Goal: Task Accomplishment & Management: Use online tool/utility

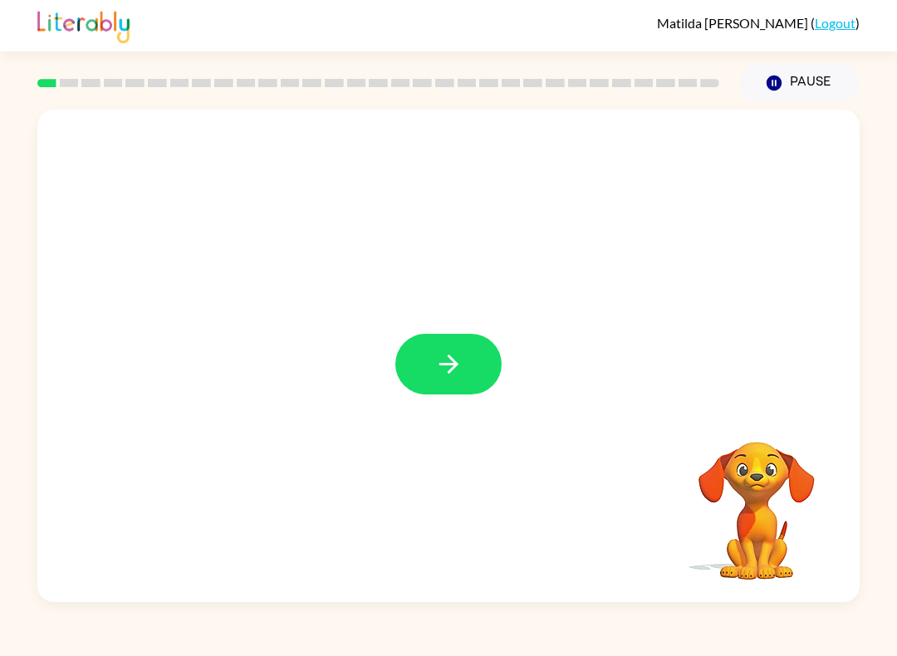
click at [465, 359] on button "button" at bounding box center [448, 364] width 106 height 61
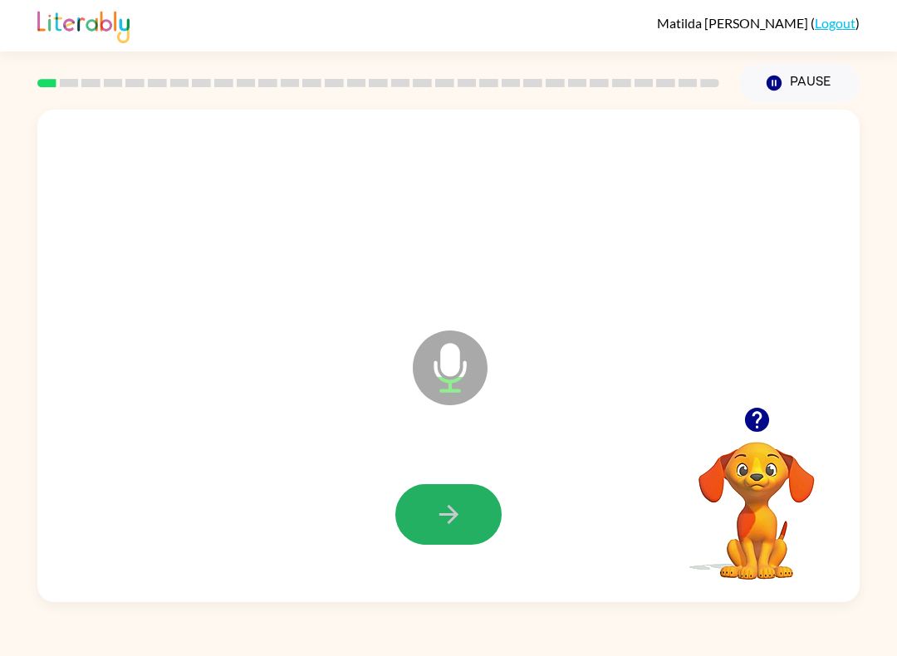
click at [468, 531] on button "button" at bounding box center [448, 514] width 106 height 61
click at [469, 515] on button "button" at bounding box center [448, 514] width 106 height 61
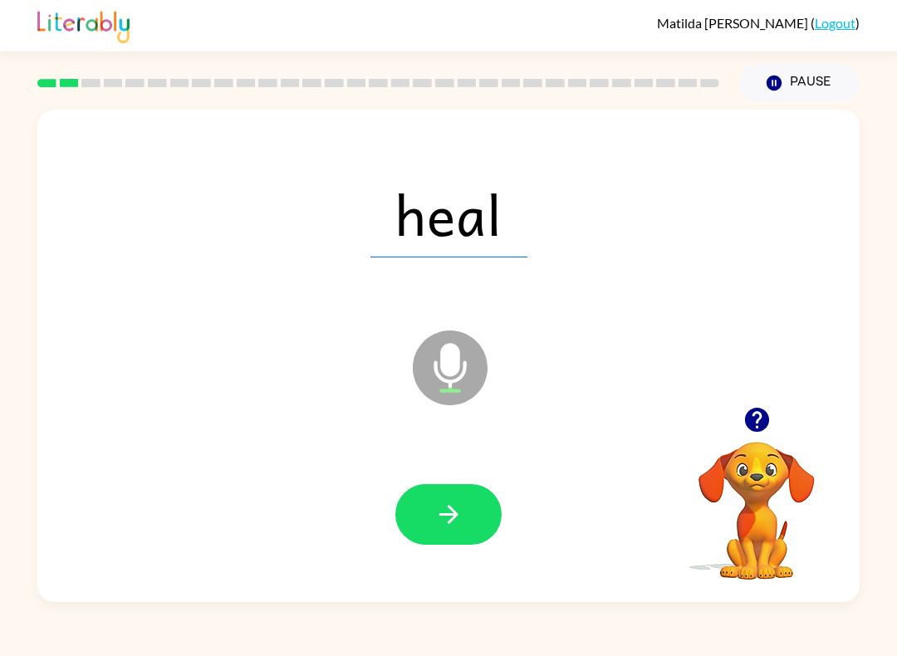
click at [460, 513] on icon "button" at bounding box center [448, 514] width 29 height 29
click at [469, 525] on button "button" at bounding box center [448, 514] width 106 height 61
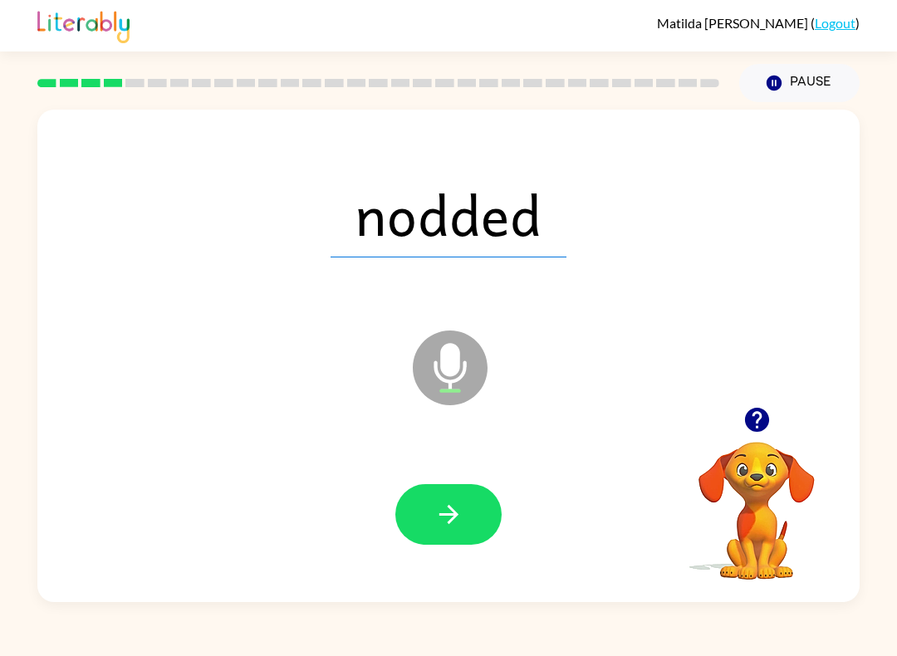
click at [472, 524] on button "button" at bounding box center [448, 514] width 106 height 61
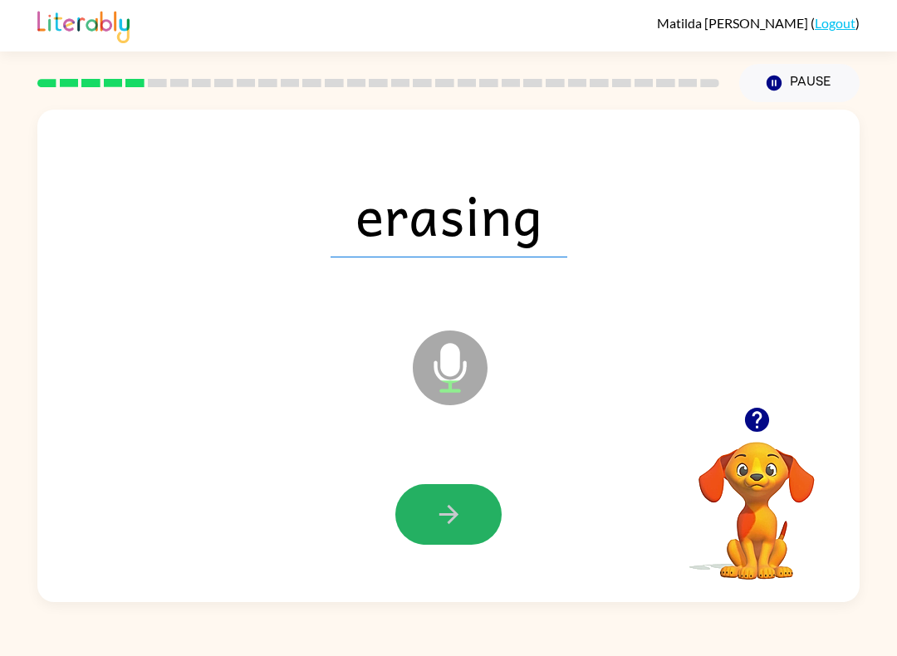
click at [472, 512] on button "button" at bounding box center [448, 514] width 106 height 61
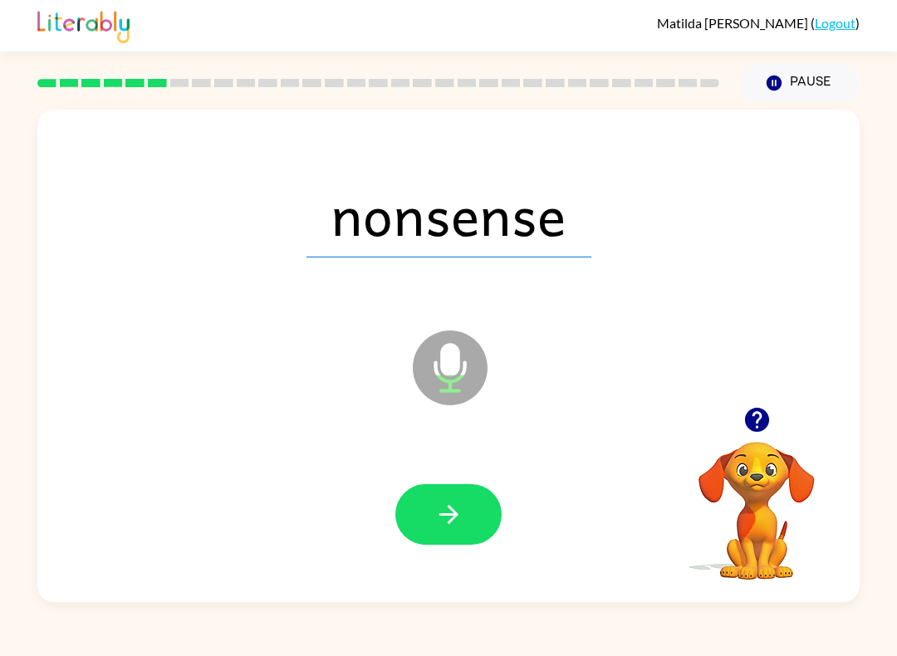
click at [460, 522] on icon "button" at bounding box center [448, 514] width 29 height 29
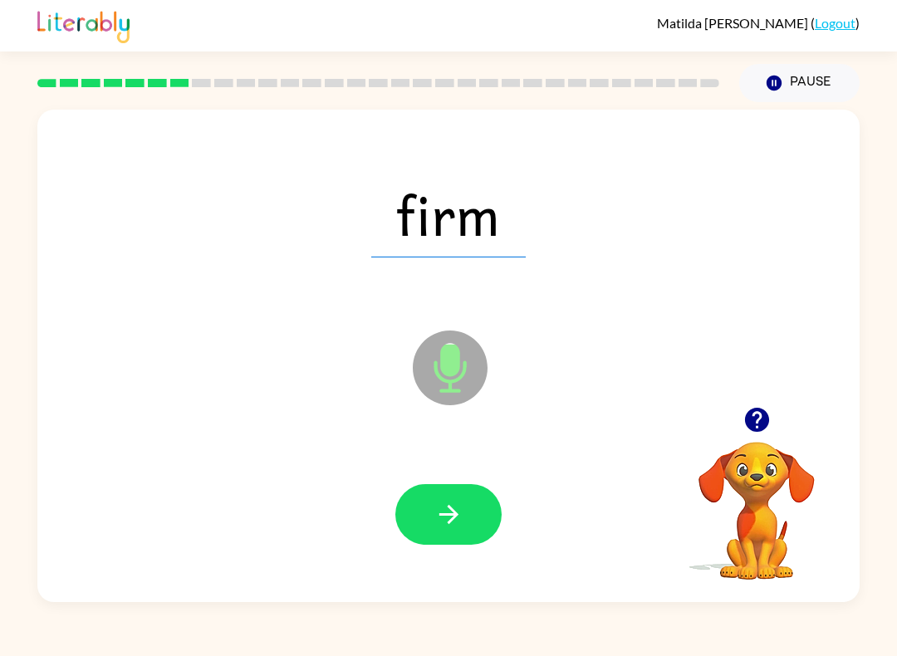
click at [459, 512] on icon "button" at bounding box center [448, 514] width 29 height 29
click at [458, 519] on icon "button" at bounding box center [448, 514] width 29 height 29
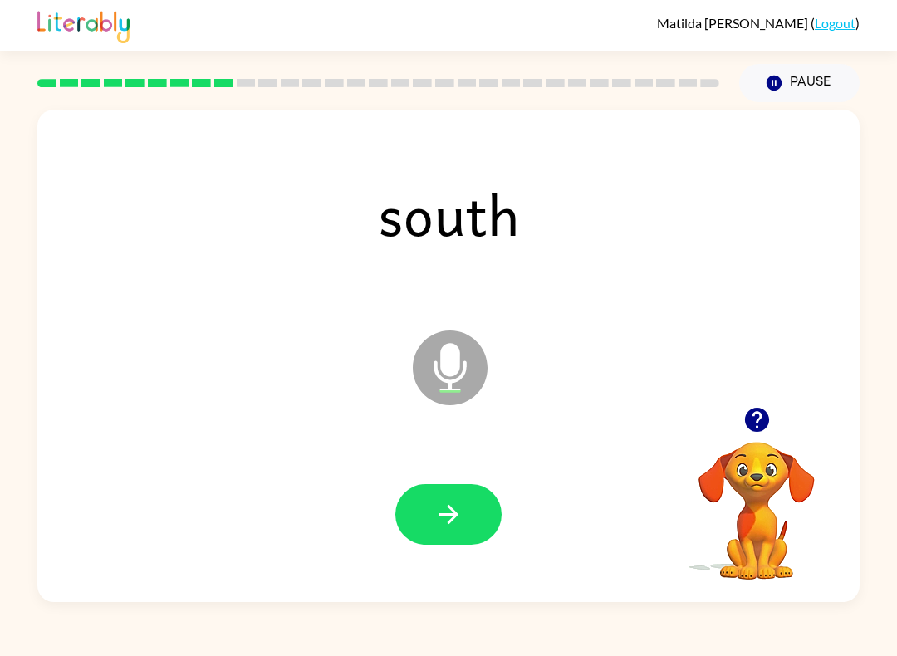
click at [480, 521] on button "button" at bounding box center [448, 514] width 106 height 61
click at [460, 515] on icon "button" at bounding box center [448, 514] width 29 height 29
click at [470, 516] on button "button" at bounding box center [448, 514] width 106 height 61
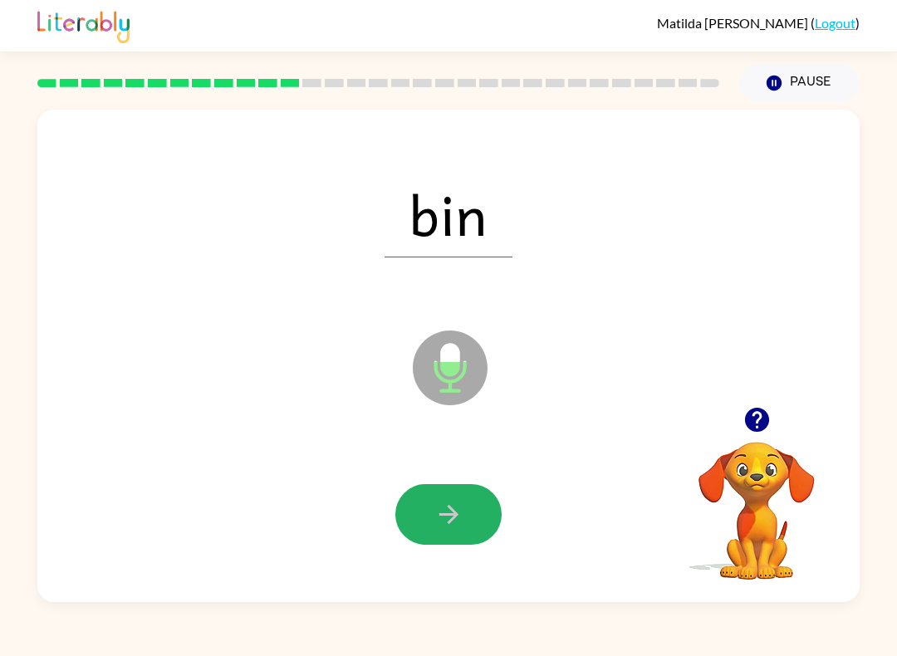
click at [449, 527] on icon "button" at bounding box center [448, 514] width 29 height 29
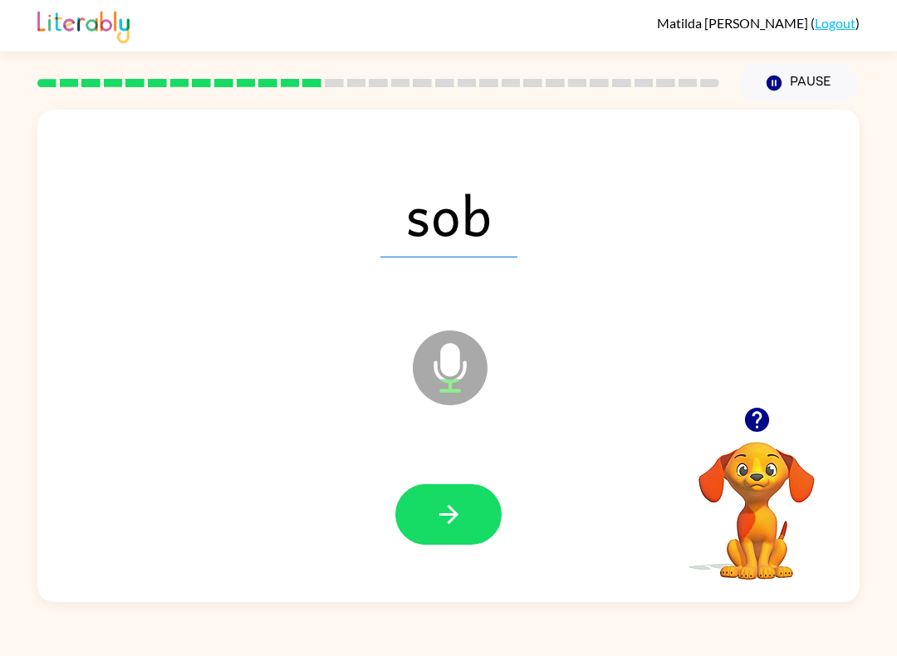
click at [455, 526] on icon "button" at bounding box center [448, 514] width 29 height 29
click at [468, 513] on button "button" at bounding box center [448, 514] width 106 height 61
click at [460, 507] on icon "button" at bounding box center [448, 514] width 29 height 29
click at [458, 522] on icon "button" at bounding box center [448, 514] width 29 height 29
click at [486, 514] on button "button" at bounding box center [448, 514] width 106 height 61
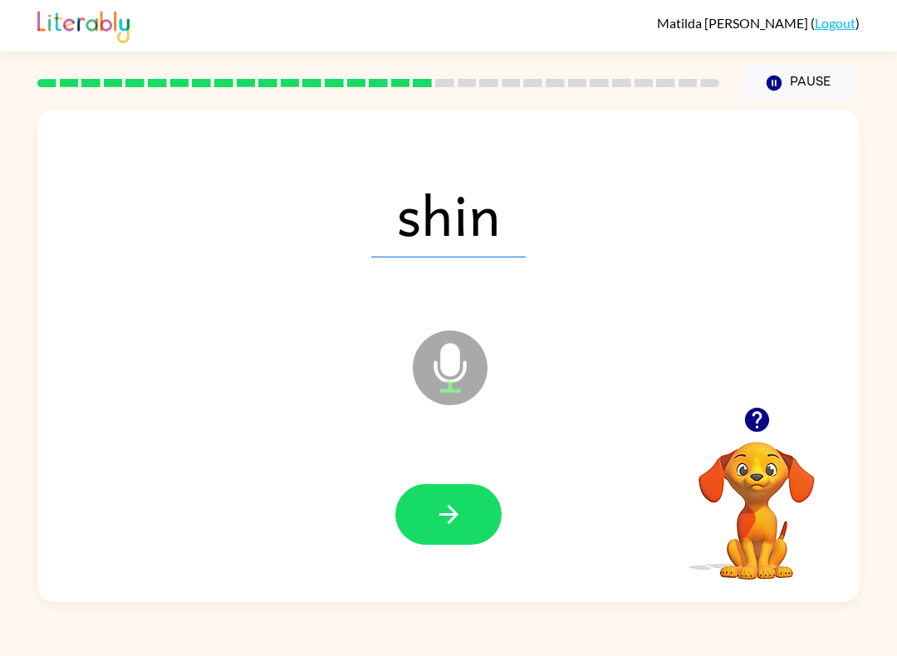
click at [474, 523] on button "button" at bounding box center [448, 514] width 106 height 61
click at [468, 510] on button "button" at bounding box center [448, 514] width 106 height 61
click at [472, 516] on button "button" at bounding box center [448, 514] width 106 height 61
click at [474, 508] on button "button" at bounding box center [448, 514] width 106 height 61
click at [452, 500] on button "button" at bounding box center [448, 514] width 106 height 61
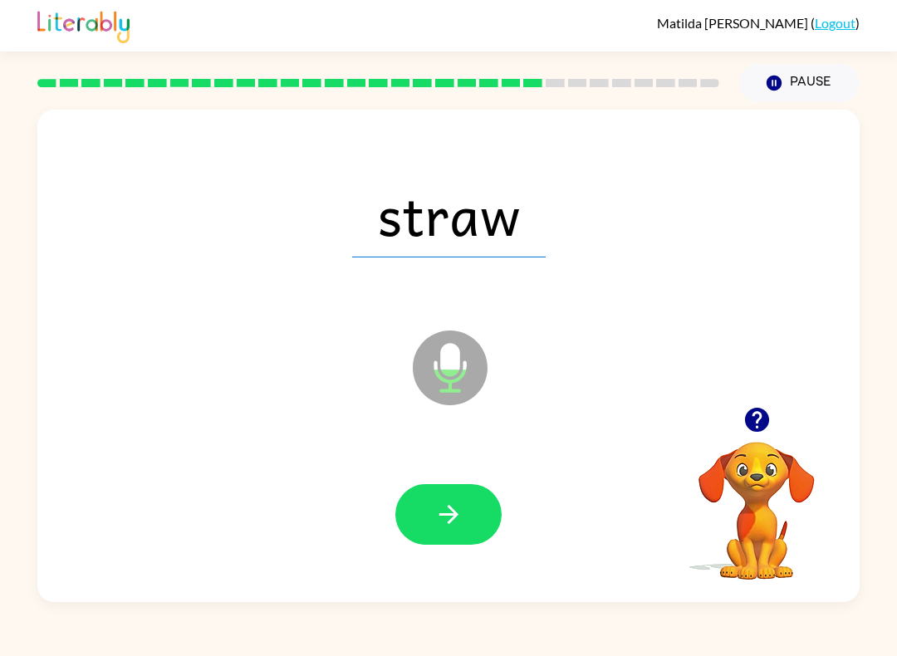
click at [471, 519] on button "button" at bounding box center [448, 514] width 106 height 61
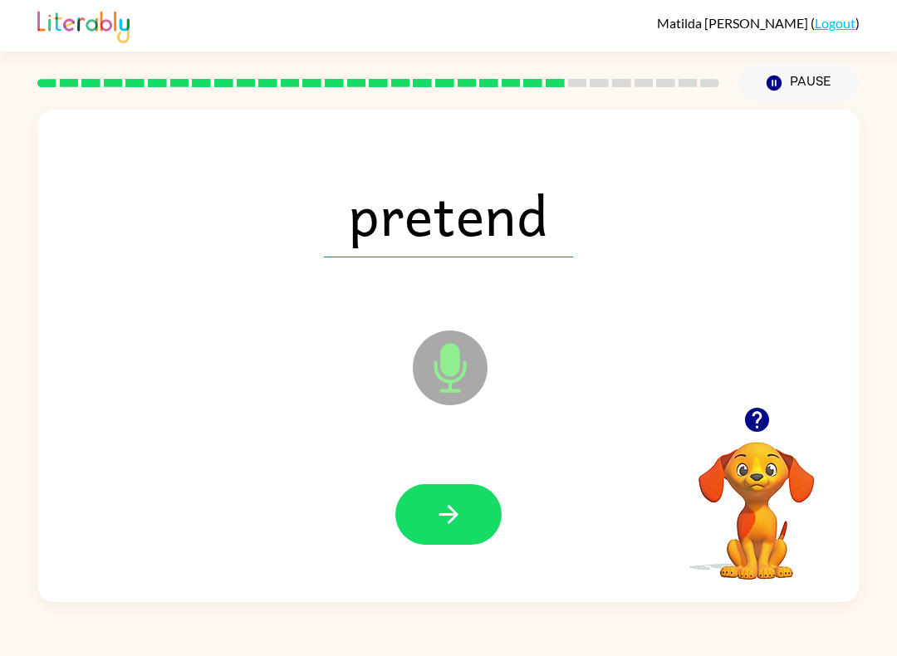
click at [475, 528] on button "button" at bounding box center [448, 514] width 106 height 61
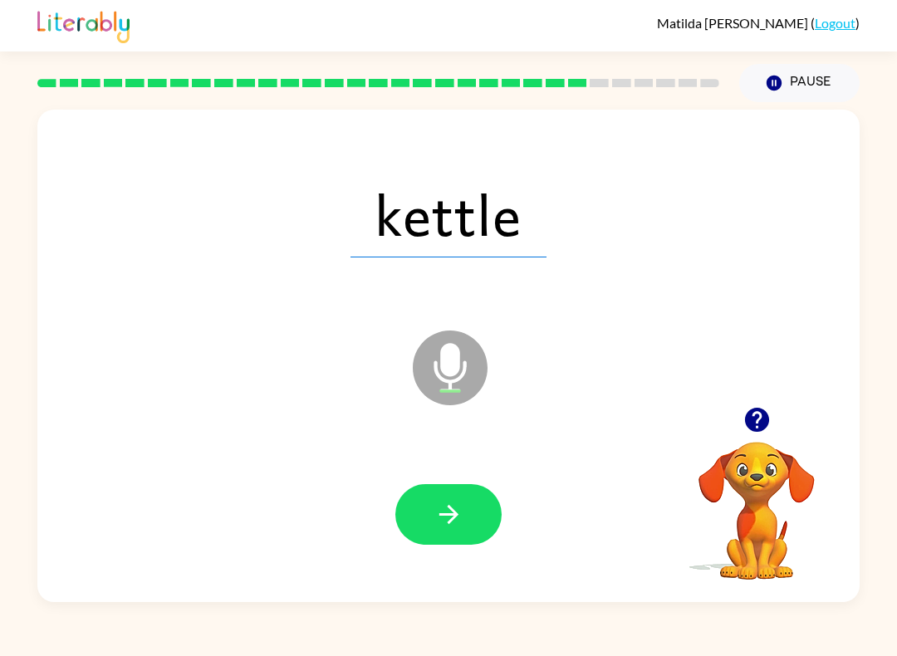
click at [462, 514] on icon "button" at bounding box center [448, 514] width 29 height 29
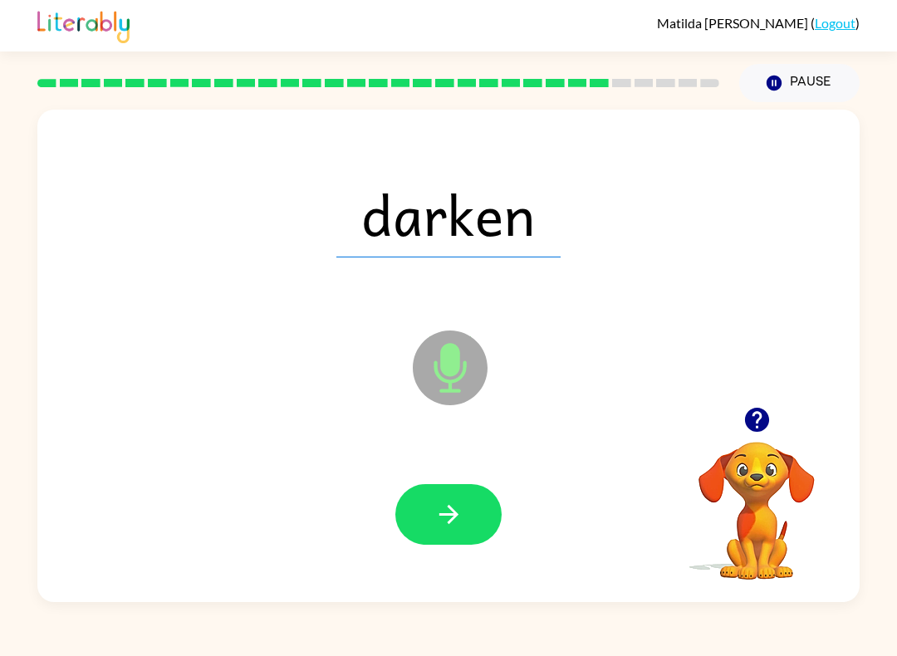
click at [467, 511] on button "button" at bounding box center [448, 514] width 106 height 61
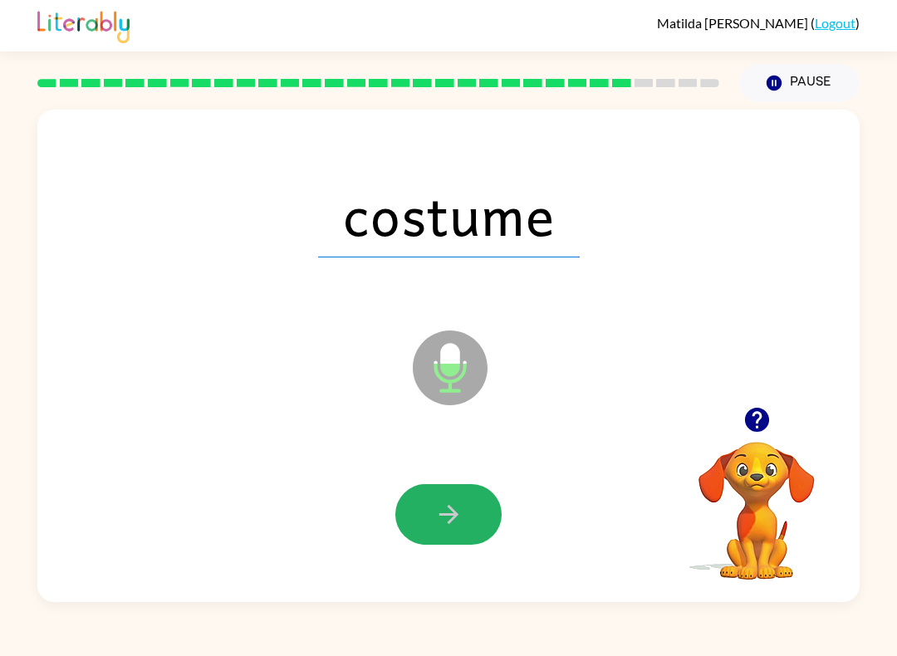
click at [474, 527] on button "button" at bounding box center [448, 514] width 106 height 61
click at [473, 526] on div at bounding box center [448, 514] width 106 height 61
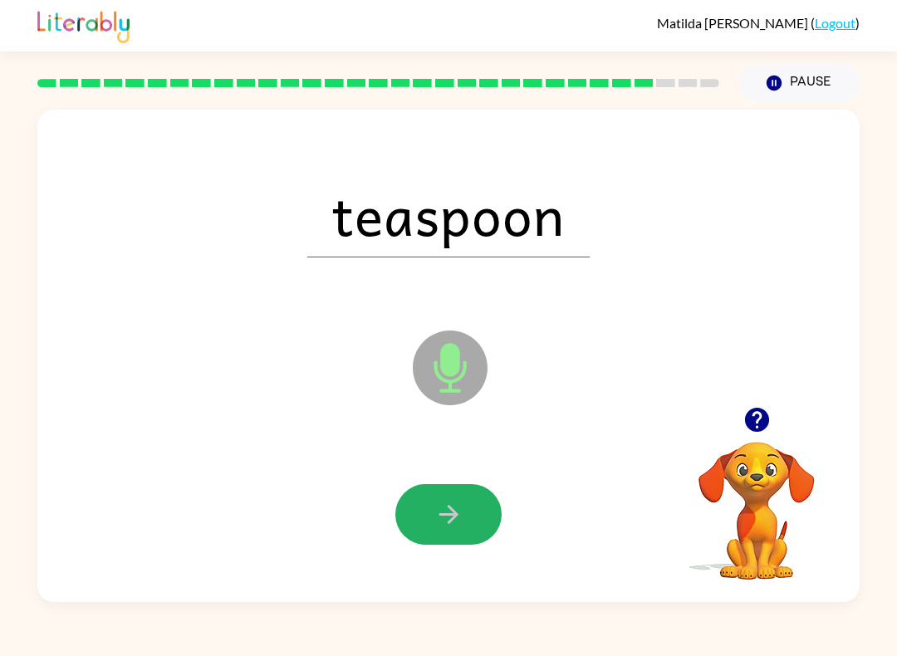
click at [470, 532] on button "button" at bounding box center [448, 514] width 106 height 61
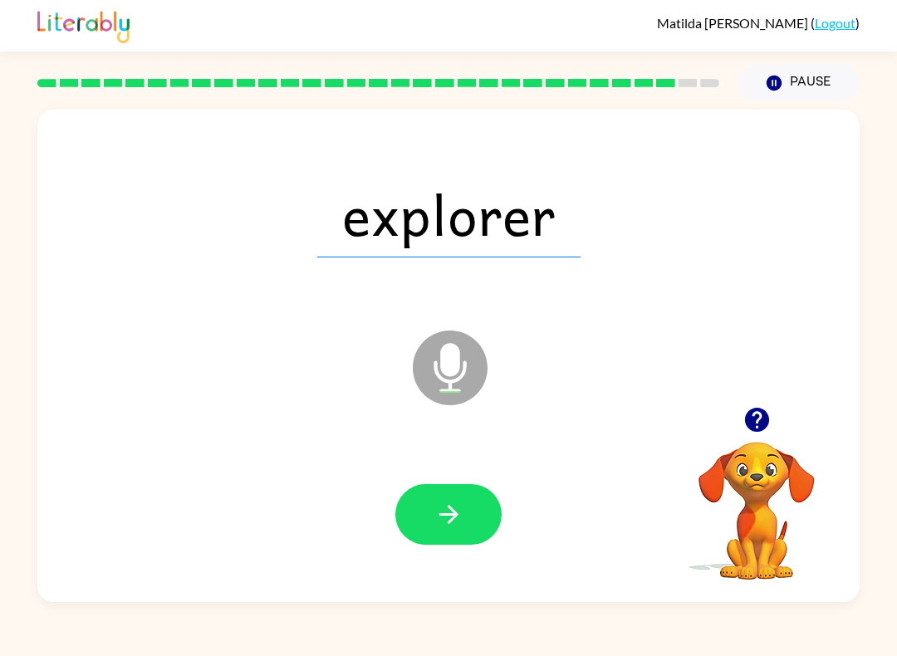
click at [463, 520] on button "button" at bounding box center [448, 514] width 106 height 61
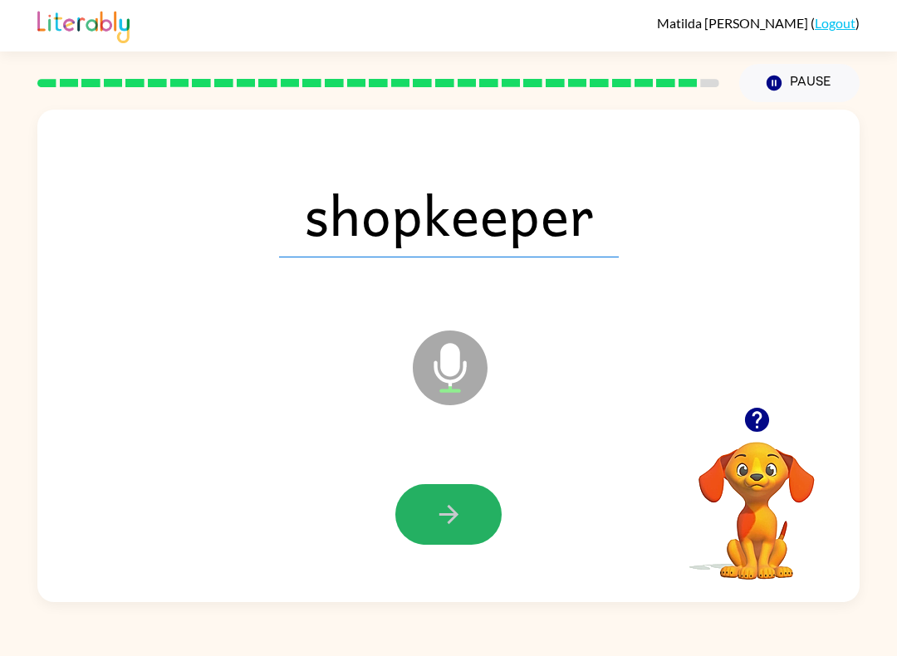
click at [482, 523] on button "button" at bounding box center [448, 514] width 106 height 61
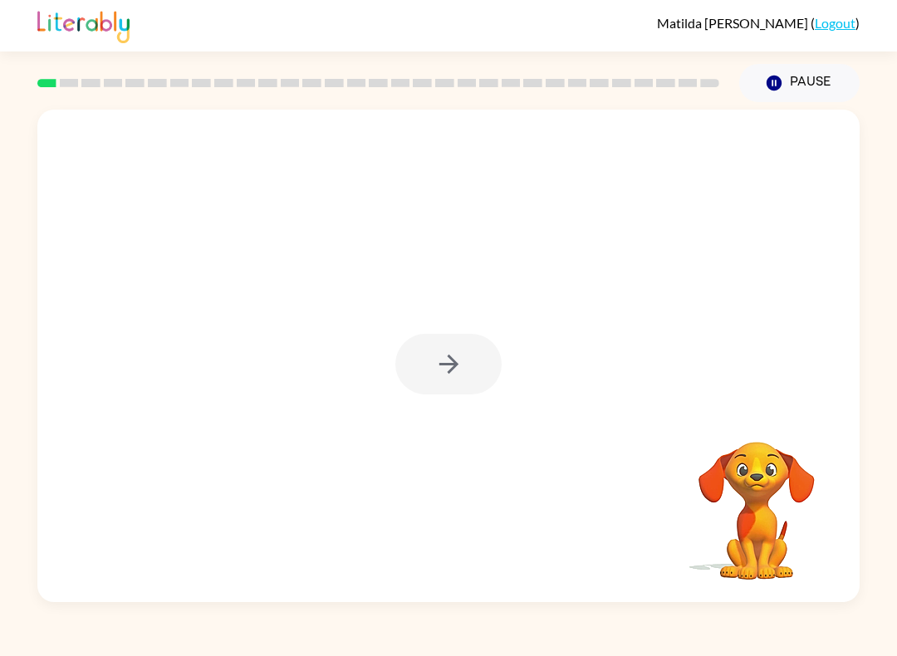
click at [479, 368] on div at bounding box center [448, 364] width 106 height 61
click at [458, 365] on div at bounding box center [448, 364] width 106 height 61
click at [463, 365] on icon "button" at bounding box center [448, 364] width 29 height 29
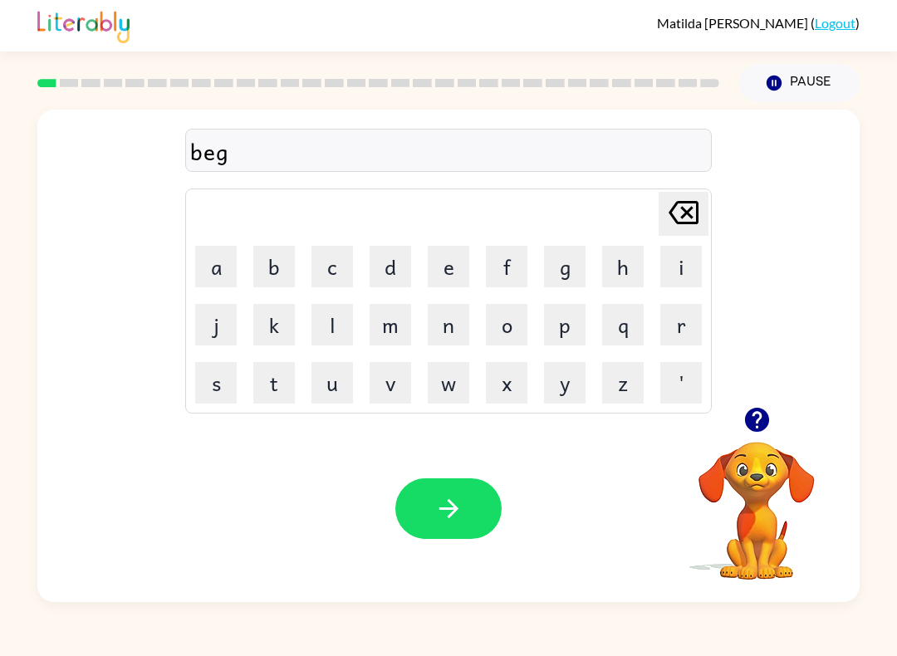
click at [471, 507] on button "button" at bounding box center [448, 508] width 106 height 61
click at [464, 515] on button "button" at bounding box center [448, 508] width 106 height 61
click at [463, 502] on button "button" at bounding box center [448, 508] width 106 height 61
click at [458, 503] on icon "button" at bounding box center [448, 508] width 29 height 29
click at [462, 507] on icon "button" at bounding box center [448, 508] width 29 height 29
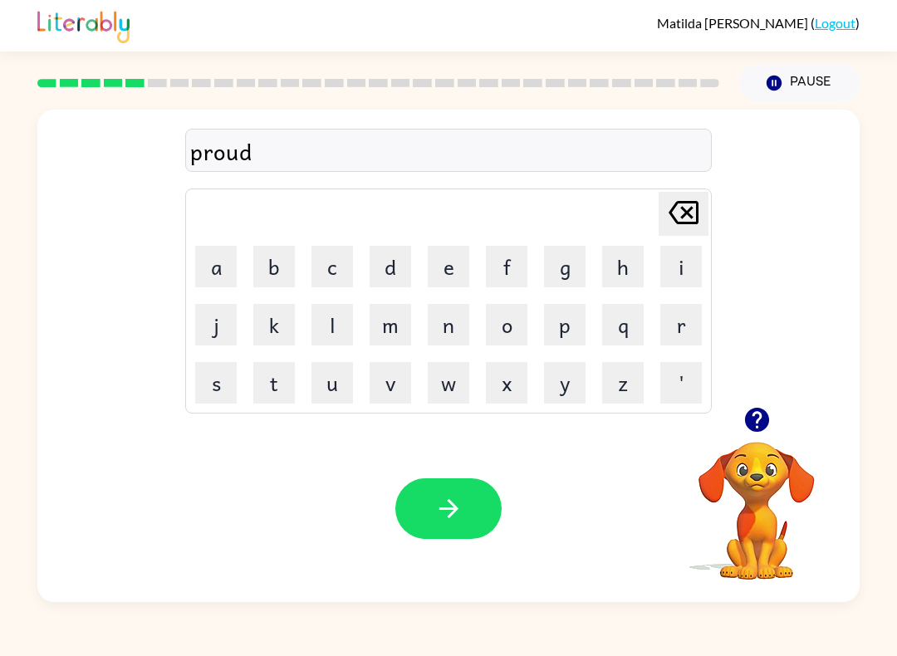
click at [471, 525] on button "button" at bounding box center [448, 508] width 106 height 61
click at [462, 500] on icon "button" at bounding box center [448, 508] width 29 height 29
click at [479, 507] on button "button" at bounding box center [448, 508] width 106 height 61
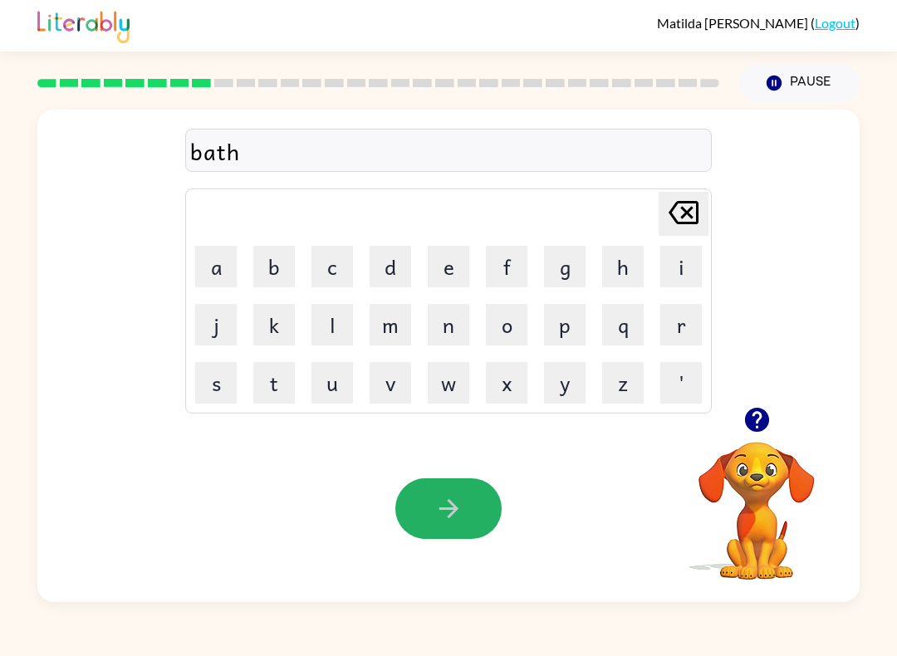
click at [469, 509] on button "button" at bounding box center [448, 508] width 106 height 61
click at [462, 507] on icon "button" at bounding box center [448, 508] width 29 height 29
click at [467, 521] on button "button" at bounding box center [448, 508] width 106 height 61
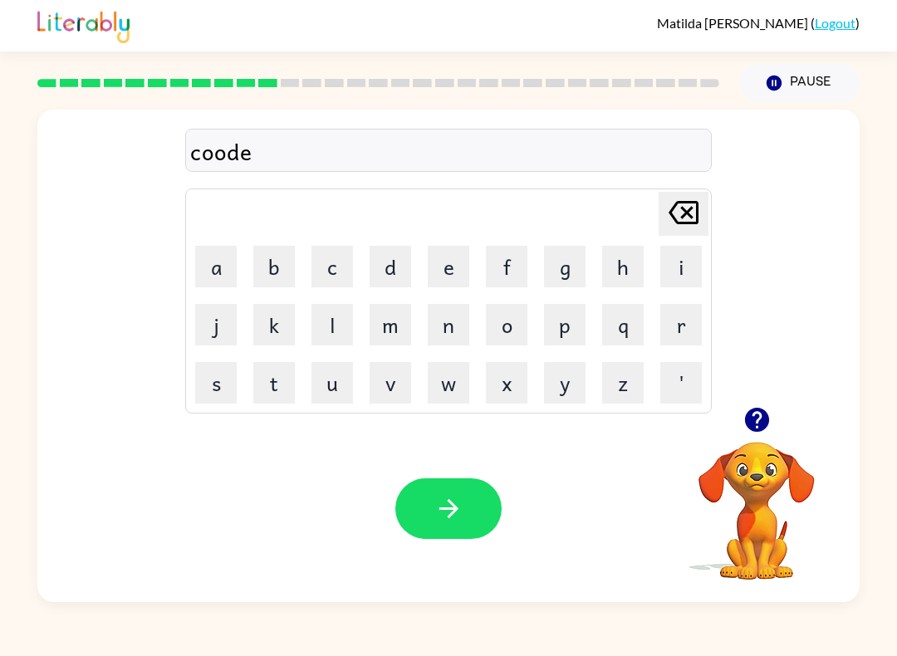
click at [458, 508] on icon "button" at bounding box center [448, 508] width 29 height 29
click at [474, 509] on button "button" at bounding box center [448, 508] width 106 height 61
click at [434, 521] on icon "button" at bounding box center [448, 508] width 29 height 29
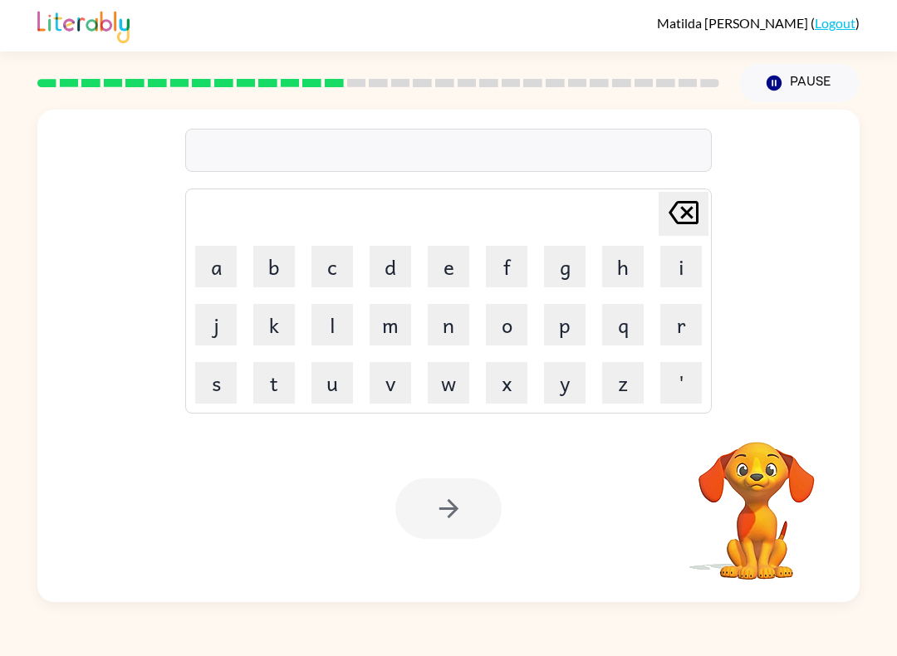
click at [518, 153] on div at bounding box center [448, 150] width 526 height 43
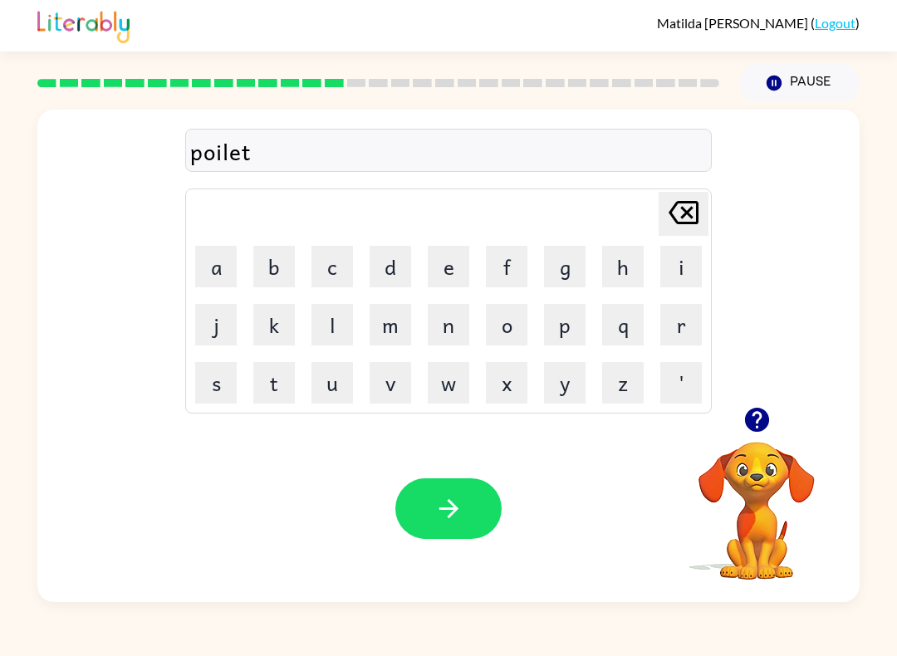
click at [469, 508] on button "button" at bounding box center [448, 508] width 106 height 61
click at [455, 498] on icon "button" at bounding box center [448, 508] width 29 height 29
click at [463, 512] on icon "button" at bounding box center [448, 508] width 29 height 29
click at [472, 497] on button "button" at bounding box center [448, 508] width 106 height 61
click at [468, 496] on button "button" at bounding box center [448, 508] width 106 height 61
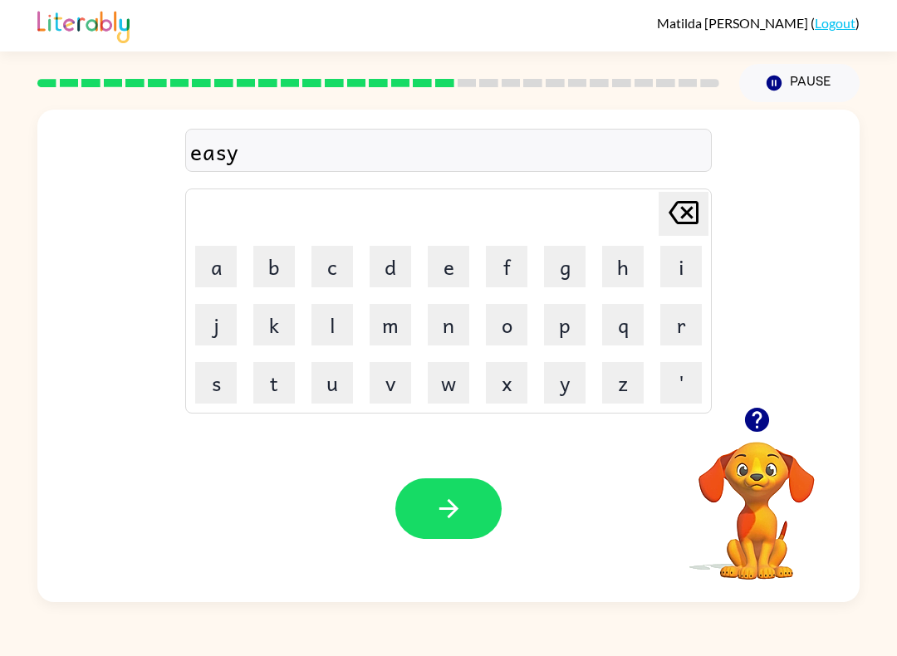
click at [450, 508] on icon "button" at bounding box center [448, 508] width 29 height 29
click at [464, 512] on button "button" at bounding box center [448, 508] width 106 height 61
click at [458, 516] on icon "button" at bounding box center [448, 508] width 29 height 29
click at [734, 396] on div "mi Delete Delete last character input a b c d e f g h i j k l m n o p q r s t u…" at bounding box center [448, 258] width 822 height 297
click at [737, 416] on button "button" at bounding box center [757, 420] width 42 height 42
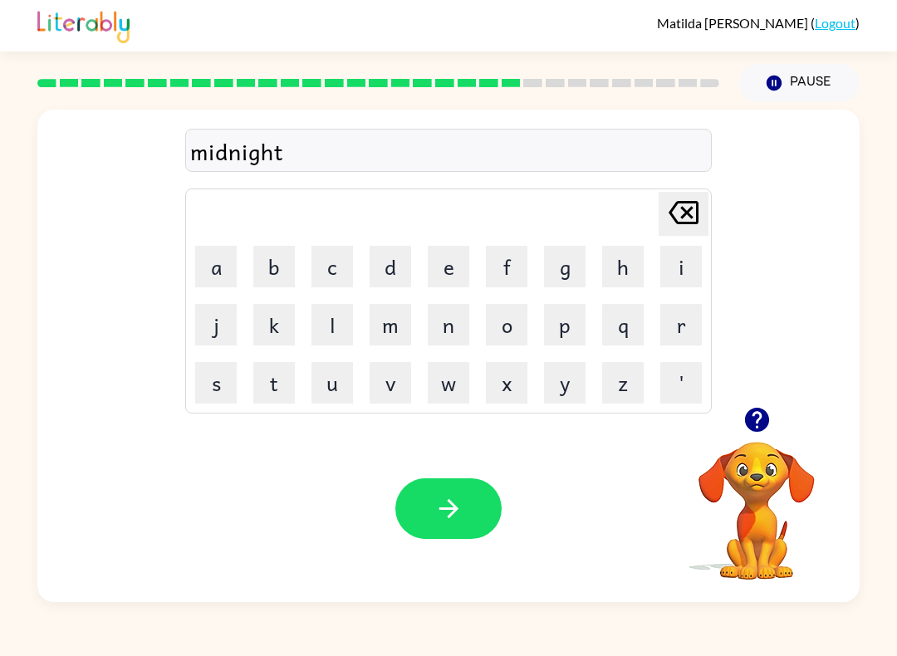
click at [452, 515] on icon "button" at bounding box center [447, 508] width 19 height 19
click at [472, 521] on button "button" at bounding box center [448, 508] width 106 height 61
click at [451, 492] on button "button" at bounding box center [448, 508] width 106 height 61
click at [433, 536] on button "button" at bounding box center [448, 508] width 106 height 61
click at [473, 494] on button "button" at bounding box center [448, 508] width 106 height 61
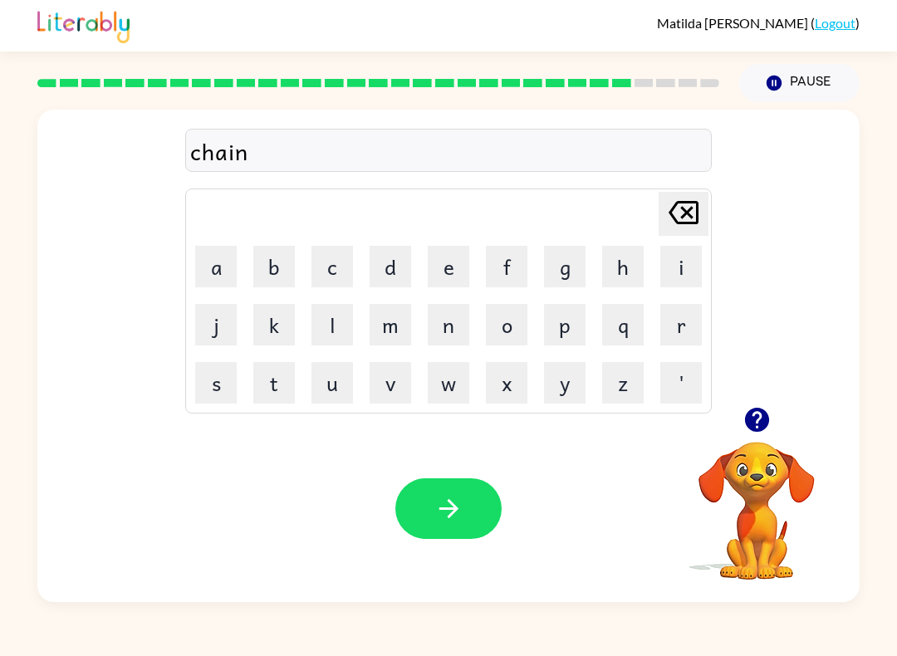
click at [461, 511] on icon "button" at bounding box center [448, 508] width 29 height 29
click at [475, 517] on button "button" at bounding box center [448, 508] width 106 height 61
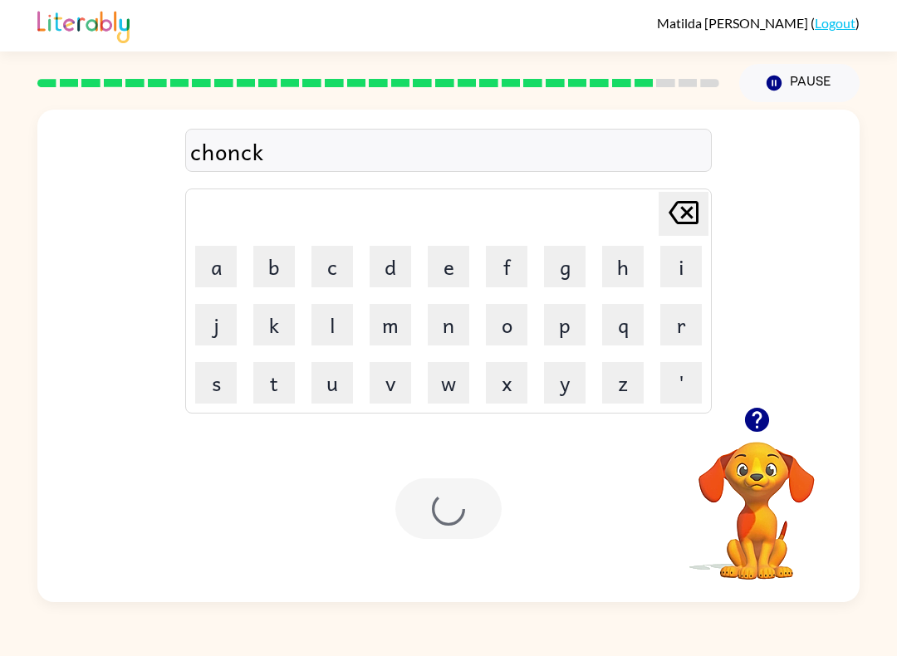
click at [475, 516] on div at bounding box center [448, 508] width 106 height 61
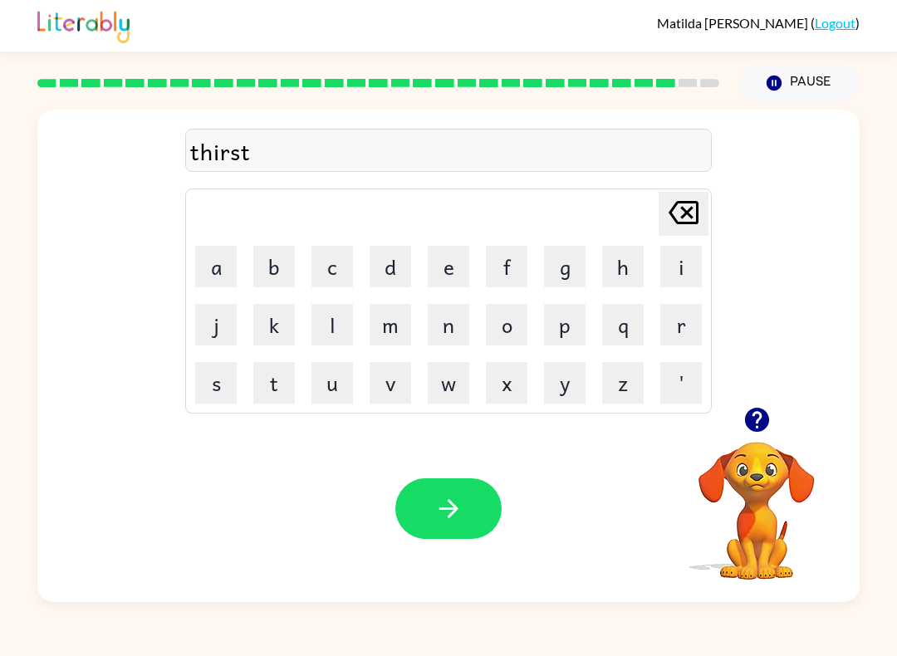
click at [446, 514] on icon "button" at bounding box center [448, 508] width 29 height 29
click at [467, 517] on button "button" at bounding box center [448, 508] width 106 height 61
